Goal: Task Accomplishment & Management: Manage account settings

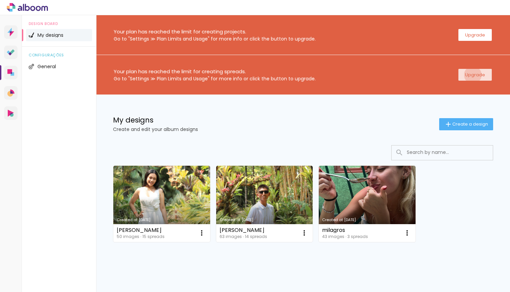
click at [0, 0] on slot "Upgrade" at bounding box center [0, 0] width 0 height 0
